Goal: Transaction & Acquisition: Purchase product/service

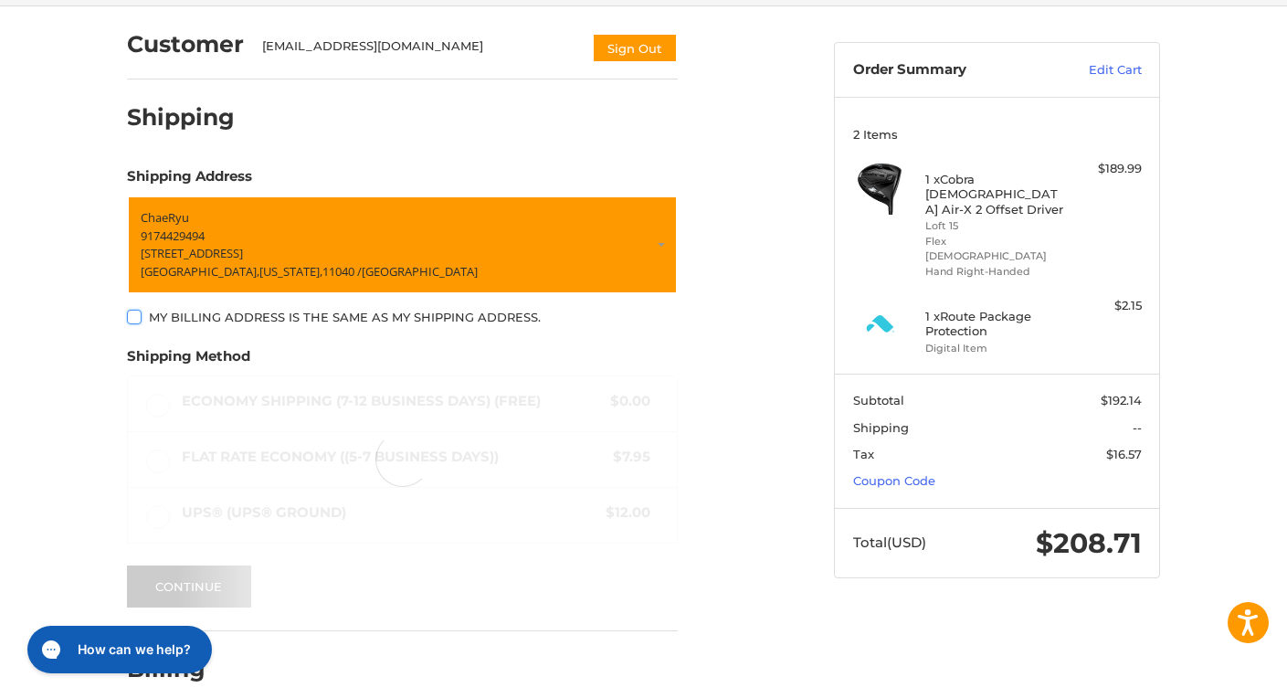
scroll to position [229, 0]
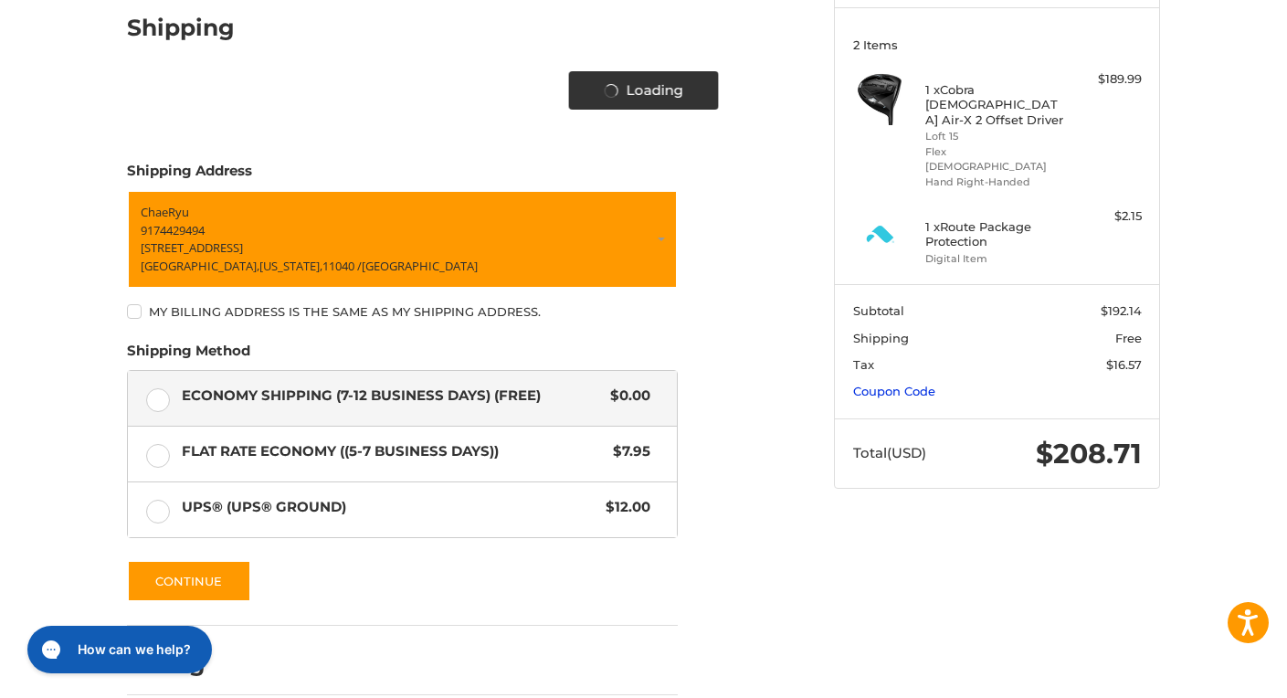
click at [910, 384] on link "Coupon Code" at bounding box center [894, 391] width 82 height 15
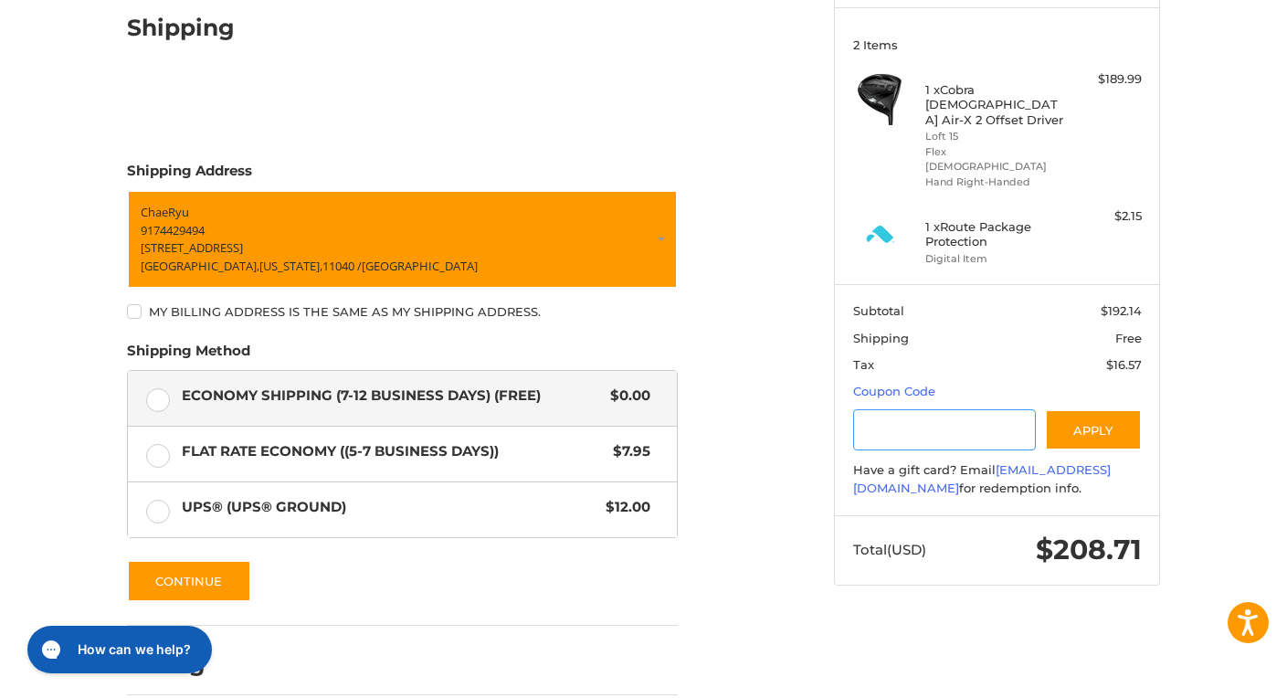
click at [915, 409] on input "Gift Certificate or Coupon Code" at bounding box center [945, 429] width 184 height 41
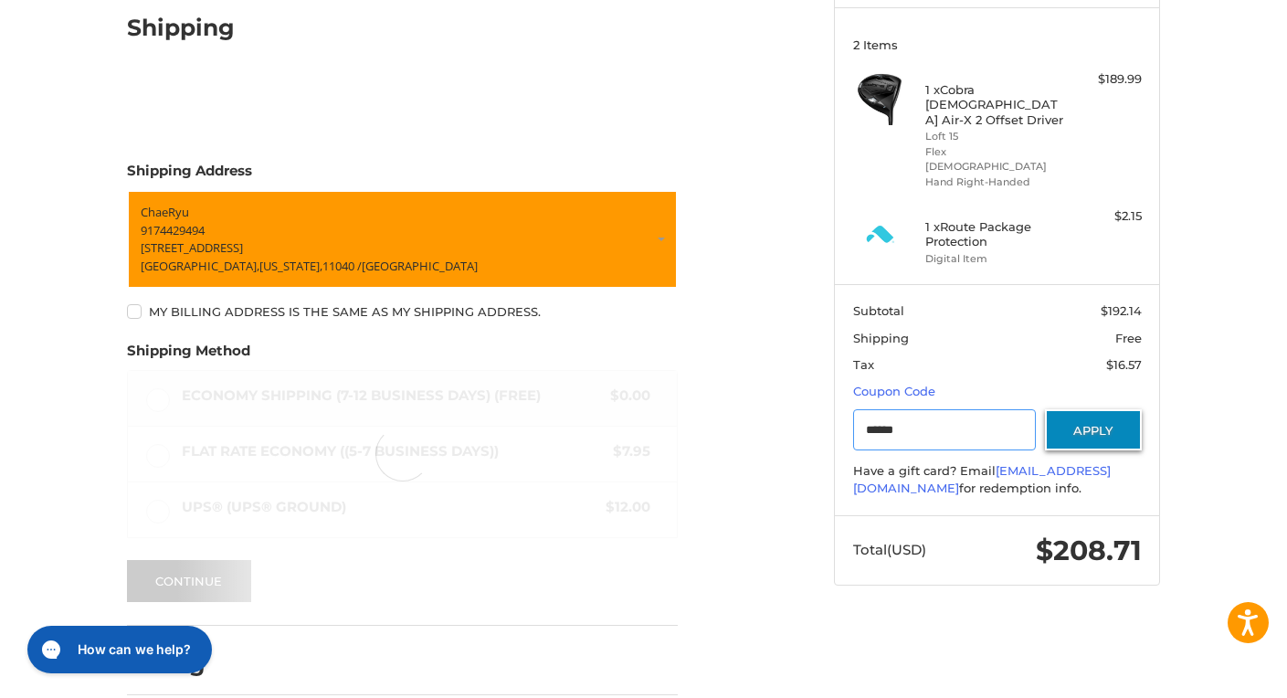
type input "******"
click at [1088, 409] on button "Apply" at bounding box center [1093, 429] width 97 height 41
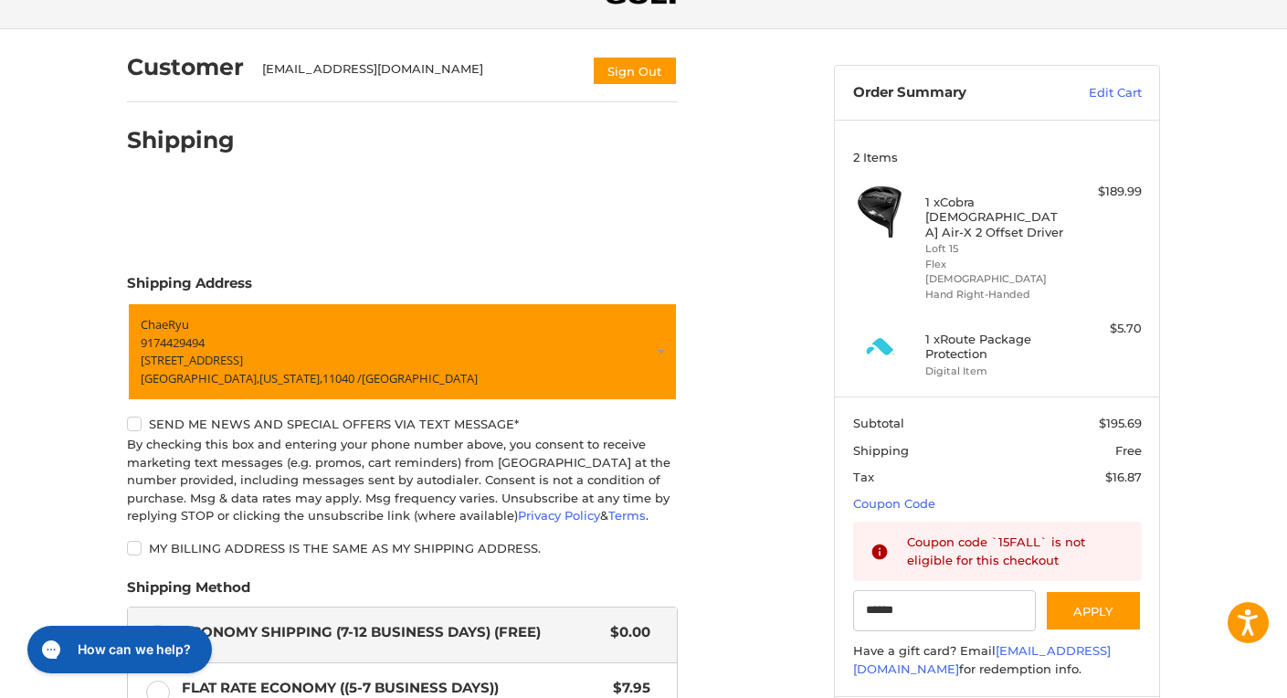
scroll to position [0, 0]
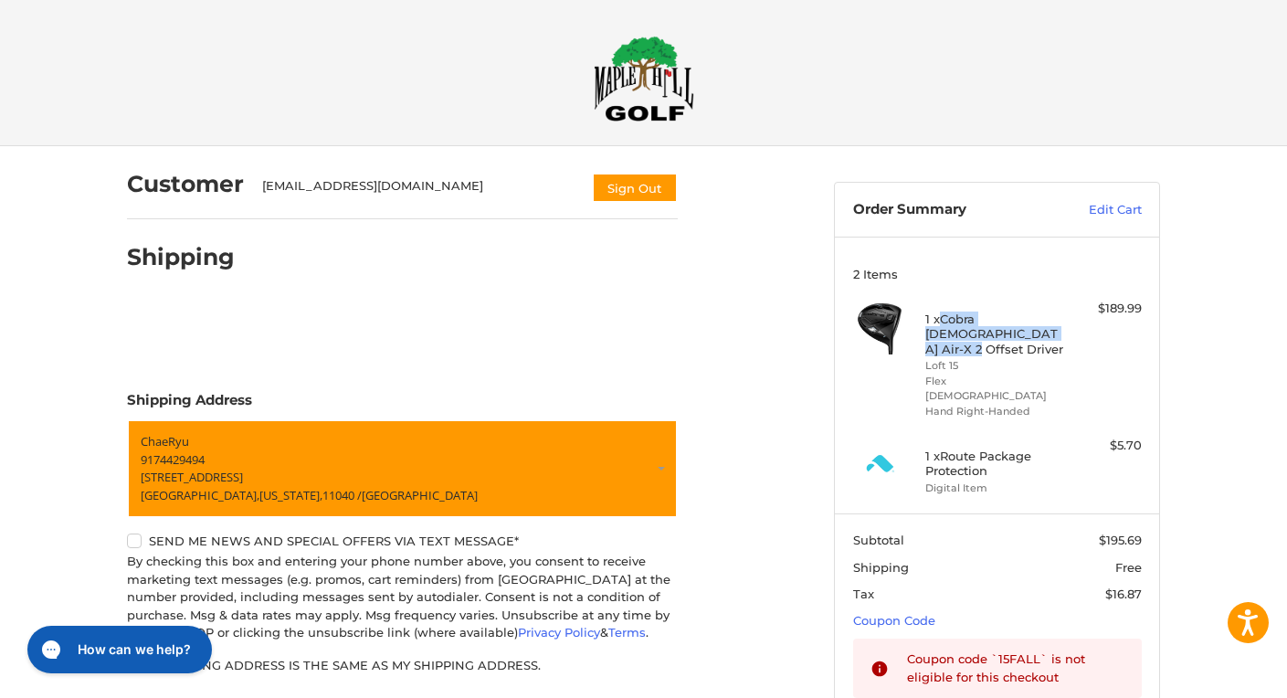
copy h4 "Cobra [DEMOGRAPHIC_DATA] Air-X 2 Offset Driver"
drag, startPoint x: 945, startPoint y: 320, endPoint x: 1002, endPoint y: 335, distance: 59.6
click at [1002, 335] on h4 "1 x Cobra [DEMOGRAPHIC_DATA] Air-X 2 Offset Driver" at bounding box center [995, 334] width 140 height 45
